Goal: Obtain resource: Download file/media

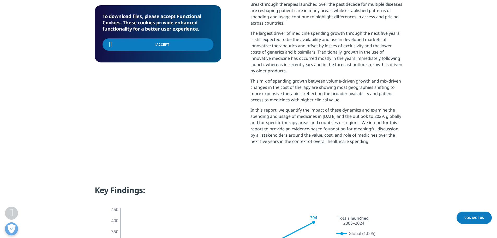
scroll to position [313, 0]
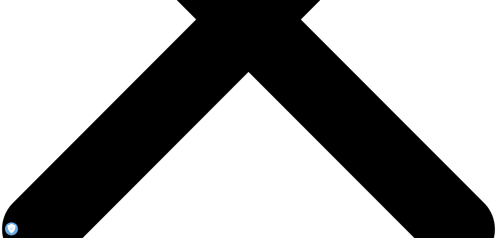
scroll to position [235, 0]
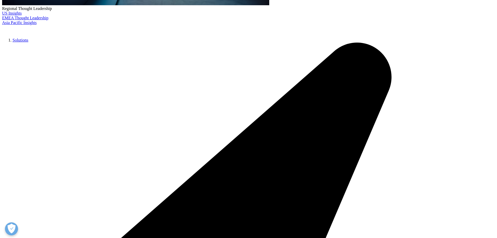
type input "Bill"
type input "Nihill"
type input "william.nihill@abbvie.com"
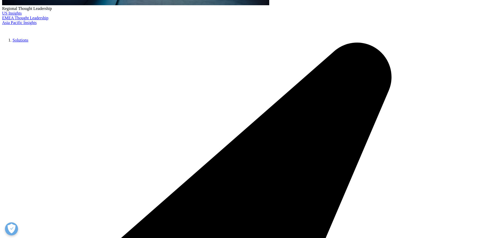
scroll to position [0, 18]
type input "Director U.S. Market Access"
type input "AbbVie"
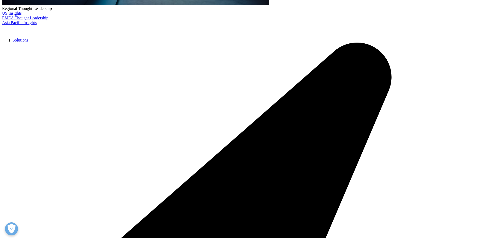
select select "[GEOGRAPHIC_DATA]"
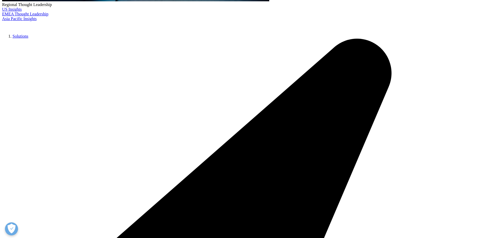
scroll to position [210, 308]
